Goal: Transaction & Acquisition: Purchase product/service

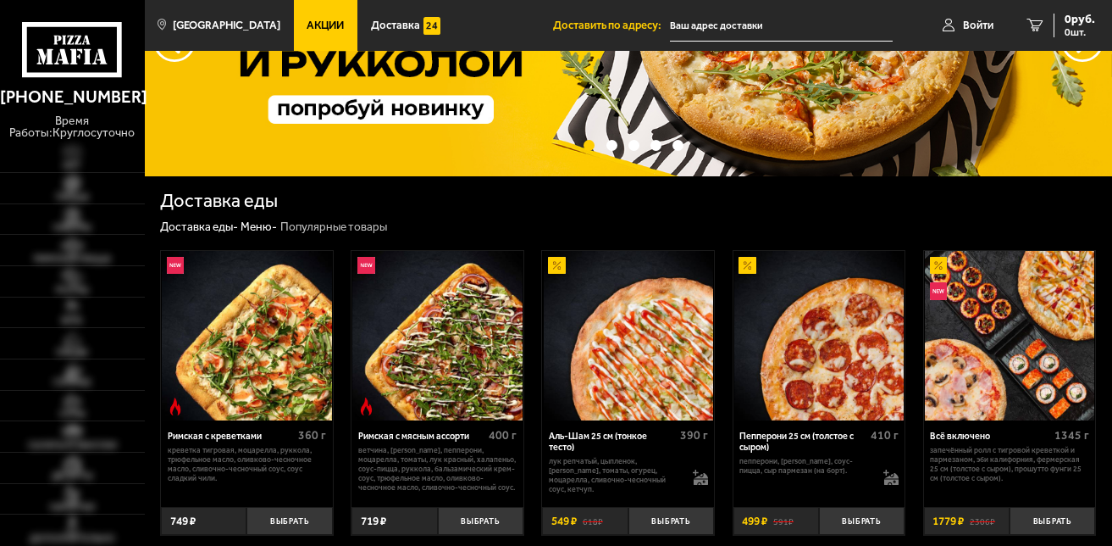
type input "[STREET_ADDRESS]"
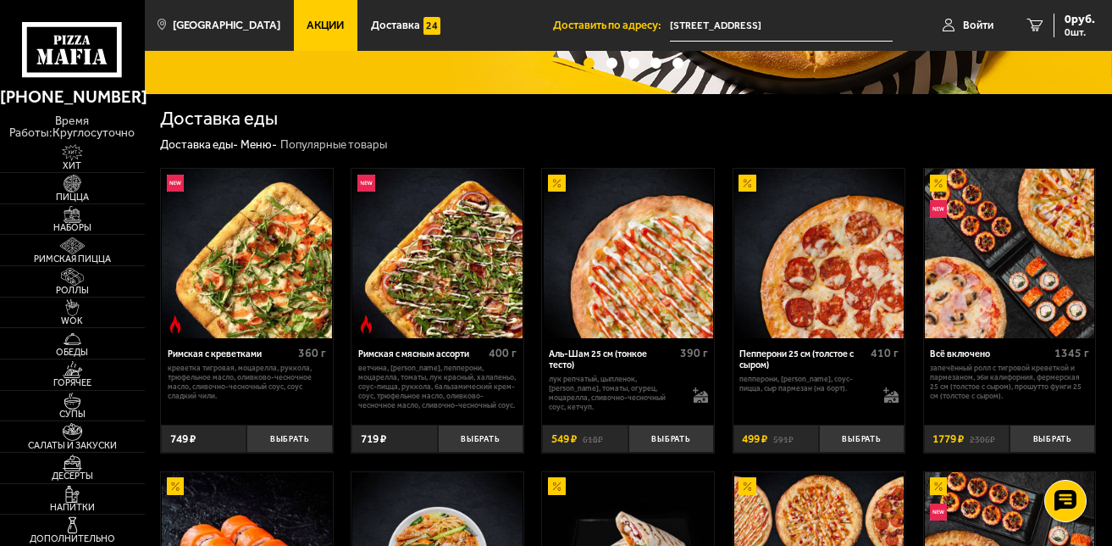
scroll to position [230, 0]
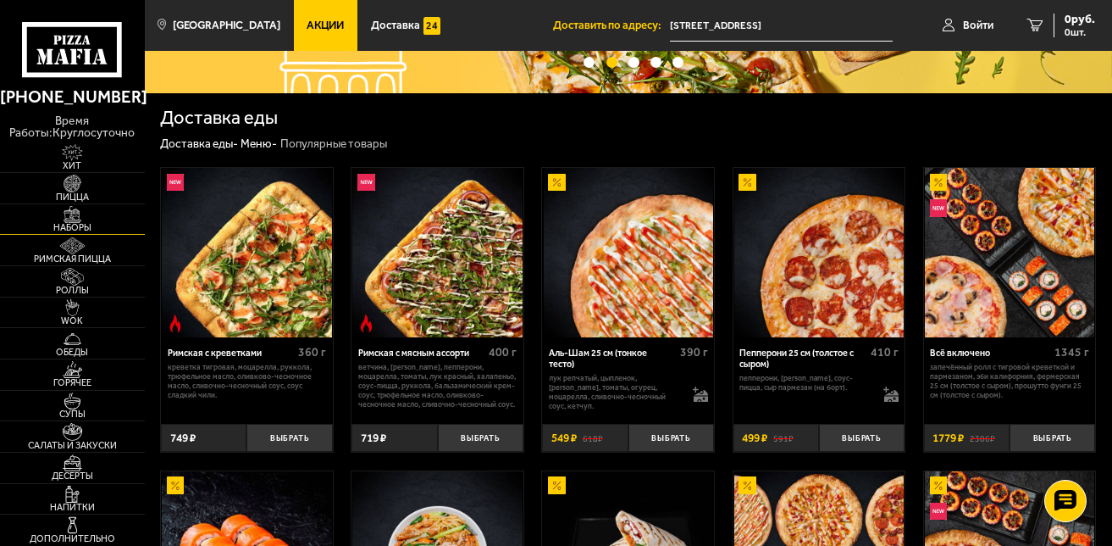
click at [94, 219] on img at bounding box center [72, 214] width 45 height 17
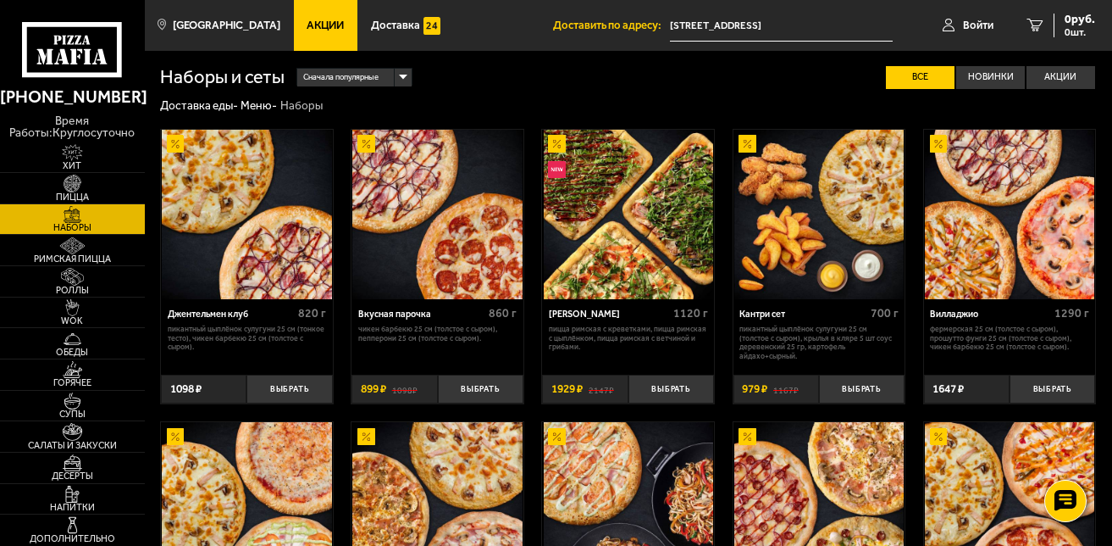
click at [407, 77] on div "Сначала популярные" at bounding box center [354, 78] width 114 height 19
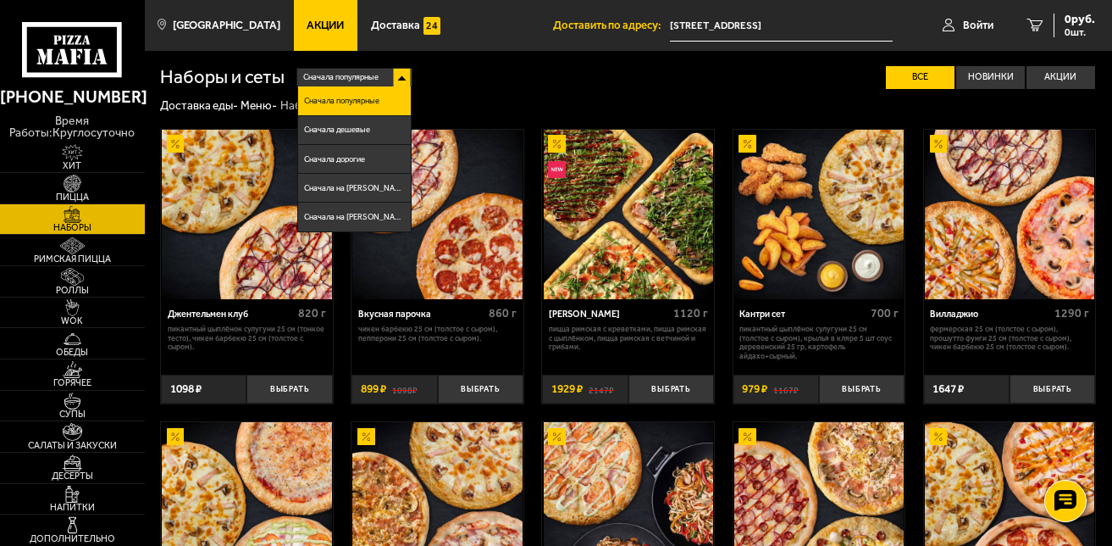
click at [443, 79] on div "Сначала популярные Сначала популярные Сначала дешевые Сначала дорогие Сначала н…" at bounding box center [691, 77] width 812 height 23
click at [398, 82] on div "Сначала популярные" at bounding box center [354, 78] width 114 height 19
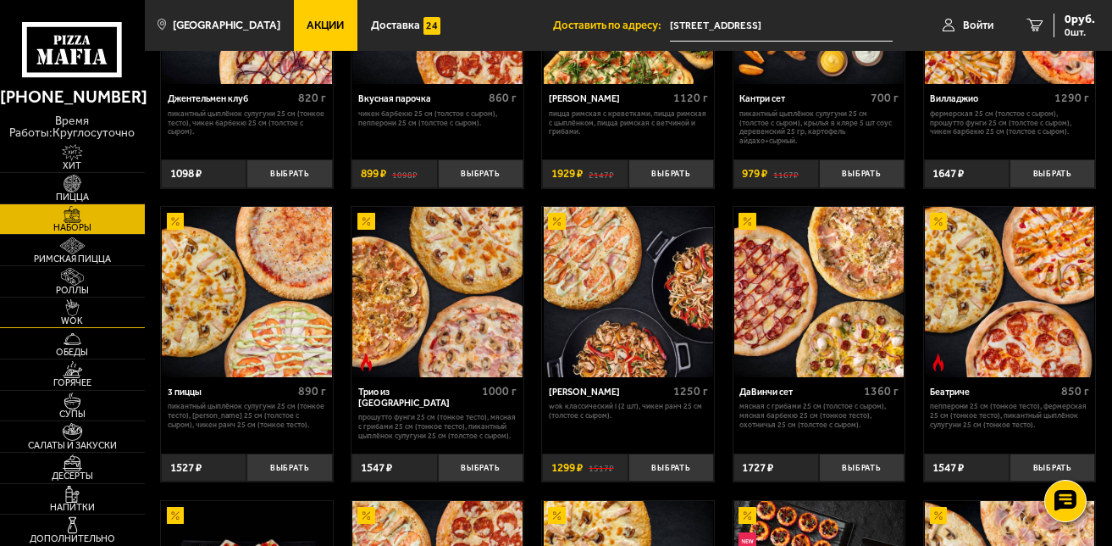
scroll to position [229, 0]
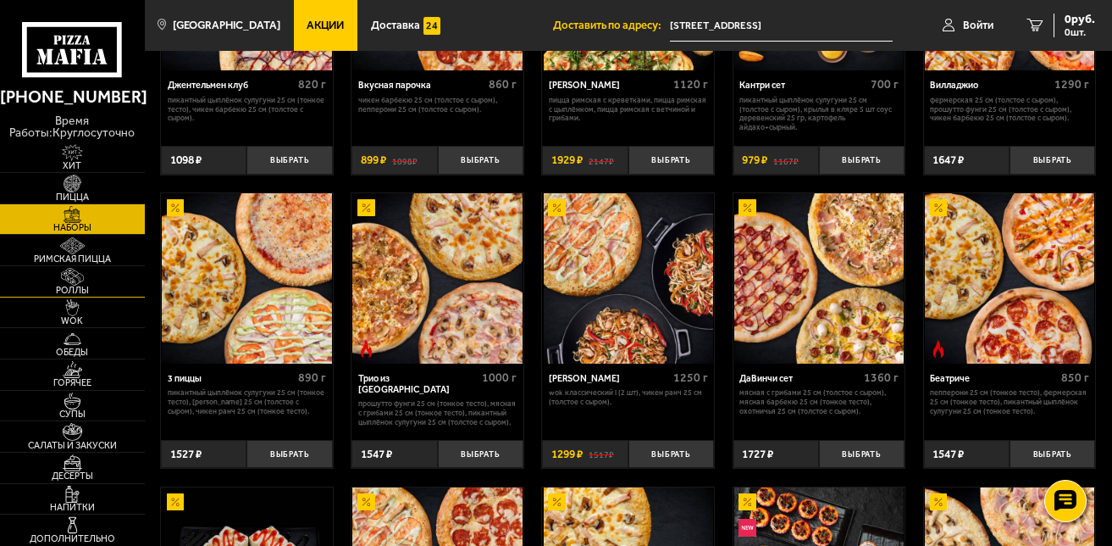
click at [98, 278] on link "Роллы" at bounding box center [72, 281] width 145 height 30
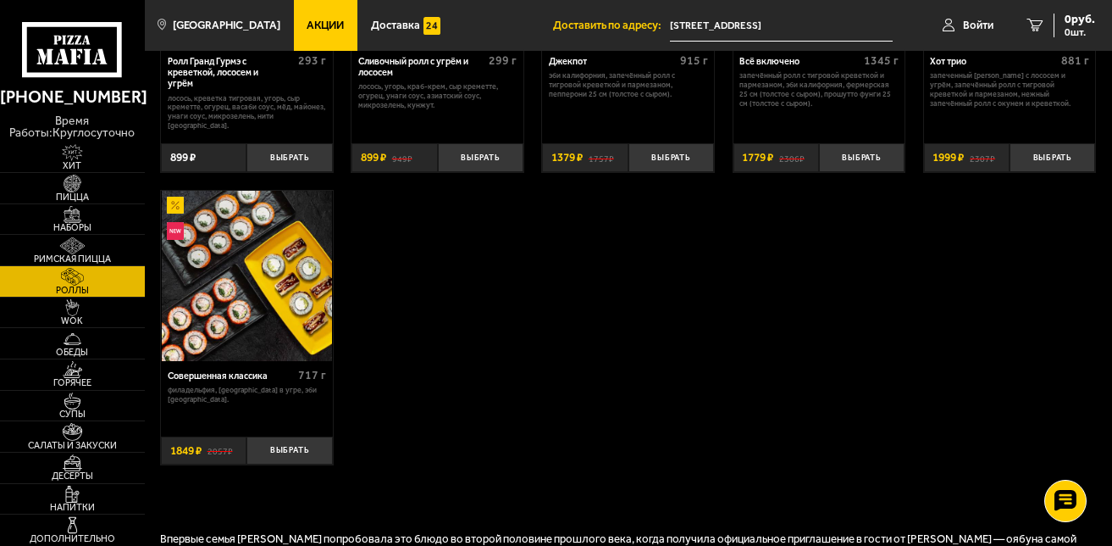
scroll to position [873, 0]
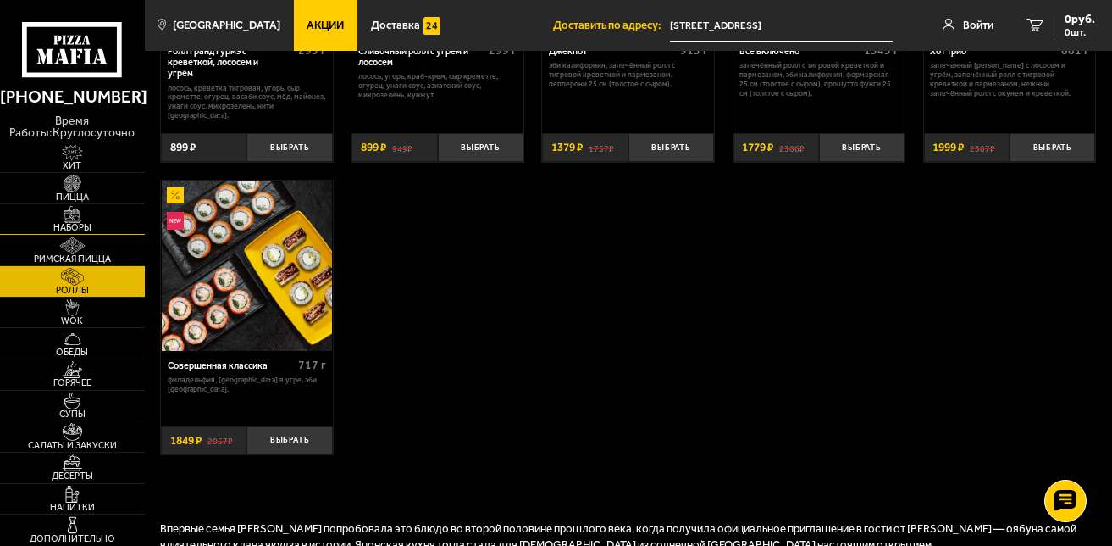
click at [108, 230] on span "Наборы" at bounding box center [72, 227] width 145 height 9
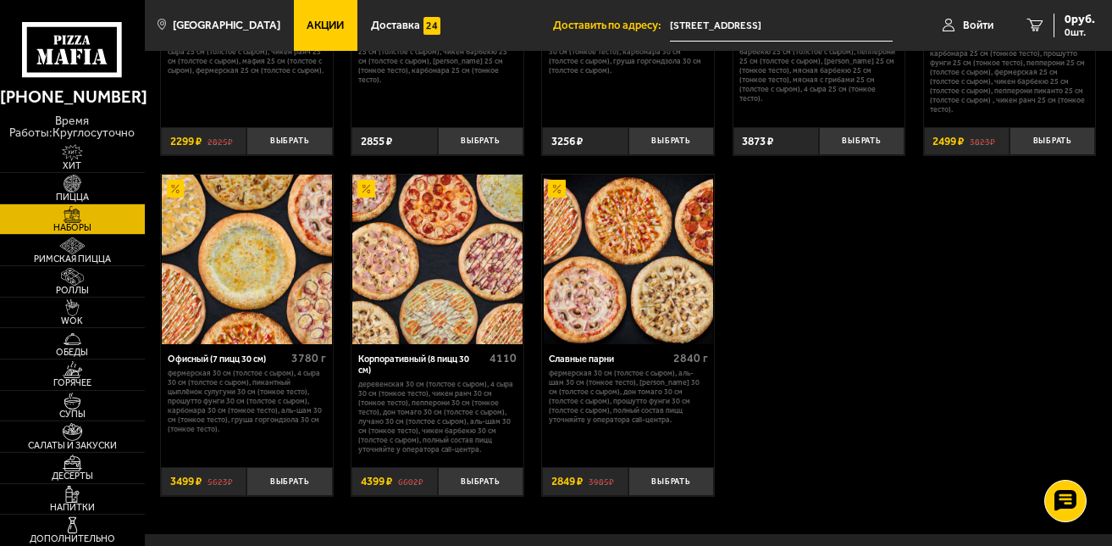
scroll to position [1779, 0]
